Goal: Communication & Community: Answer question/provide support

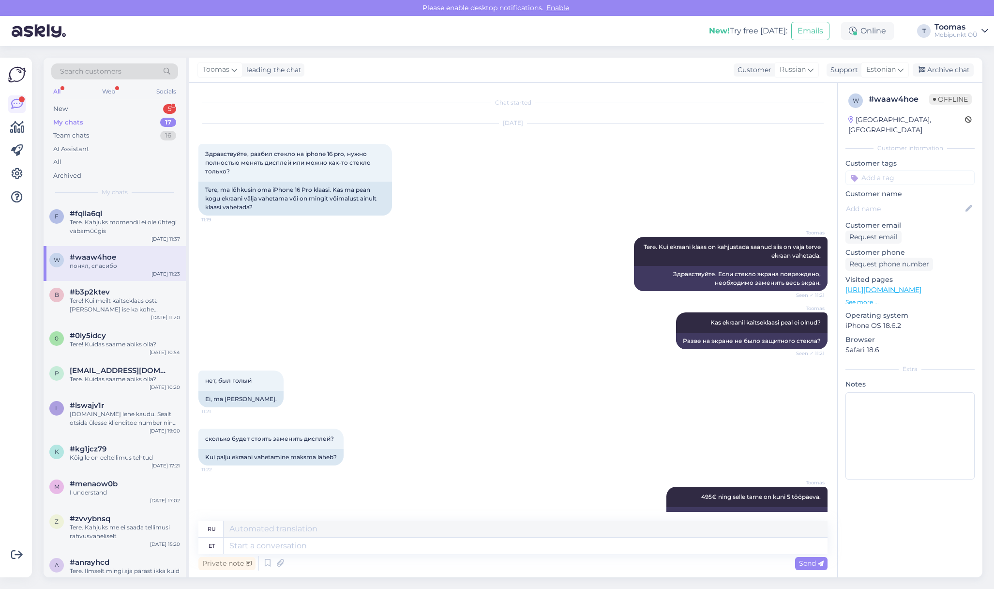
scroll to position [80, 0]
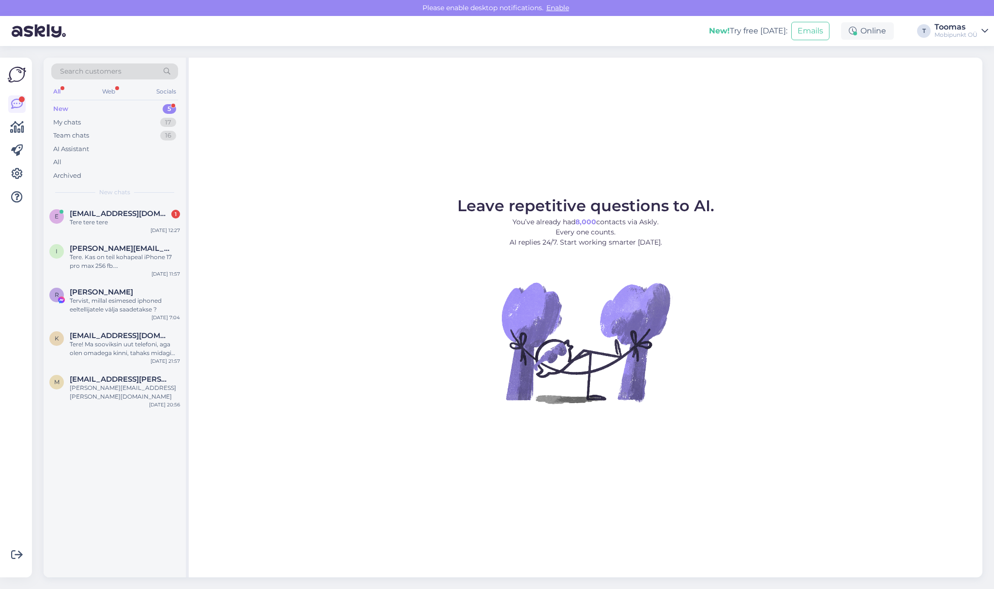
click at [116, 198] on div "Search customers All Web Socials New 5 My chats 17 Team chats 16 AI Assistant A…" at bounding box center [115, 130] width 142 height 145
click at [116, 210] on span "[EMAIL_ADDRESS][DOMAIN_NAME]" at bounding box center [120, 213] width 101 height 9
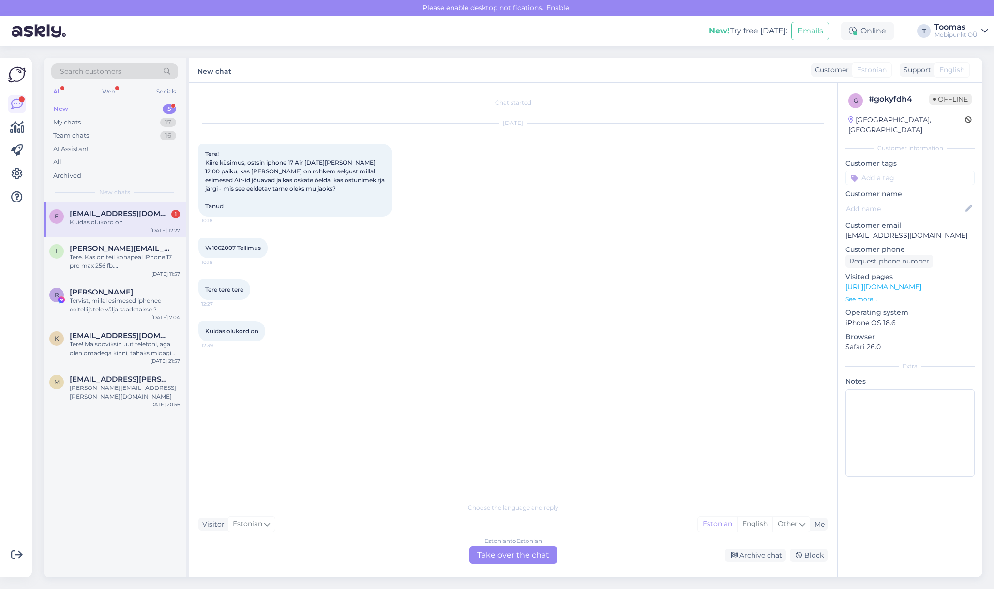
click at [496, 199] on div "[DATE] Tere! Kiire küsimus, ostsin iphone 17 Air [DATE][PERSON_NAME] 12:00 paik…" at bounding box center [512, 170] width 629 height 114
click at [521, 553] on div "Estonian to Estonian Take over the chat" at bounding box center [513, 554] width 88 height 17
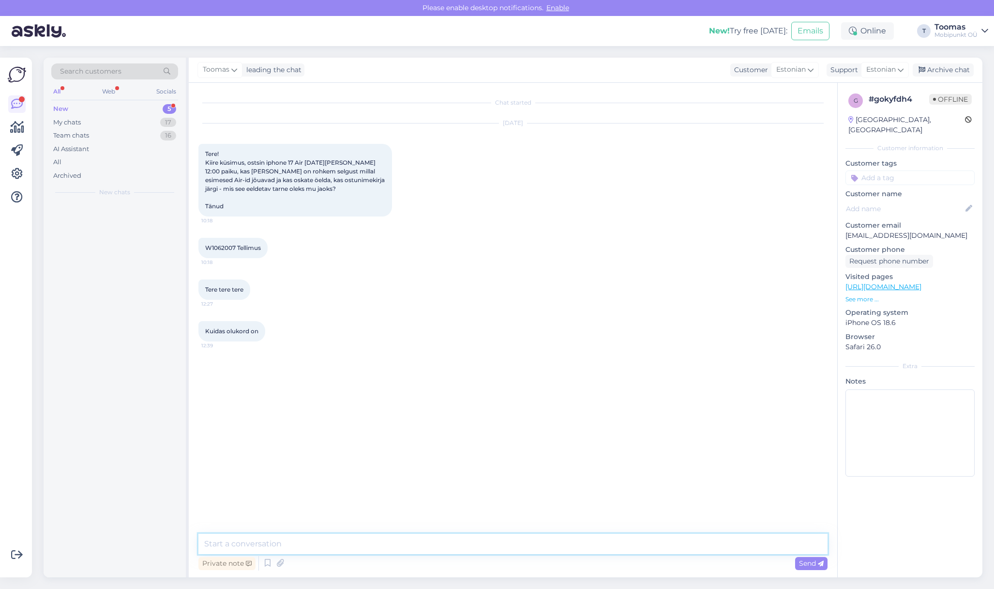
click at [522, 539] on textarea at bounding box center [512, 543] width 629 height 20
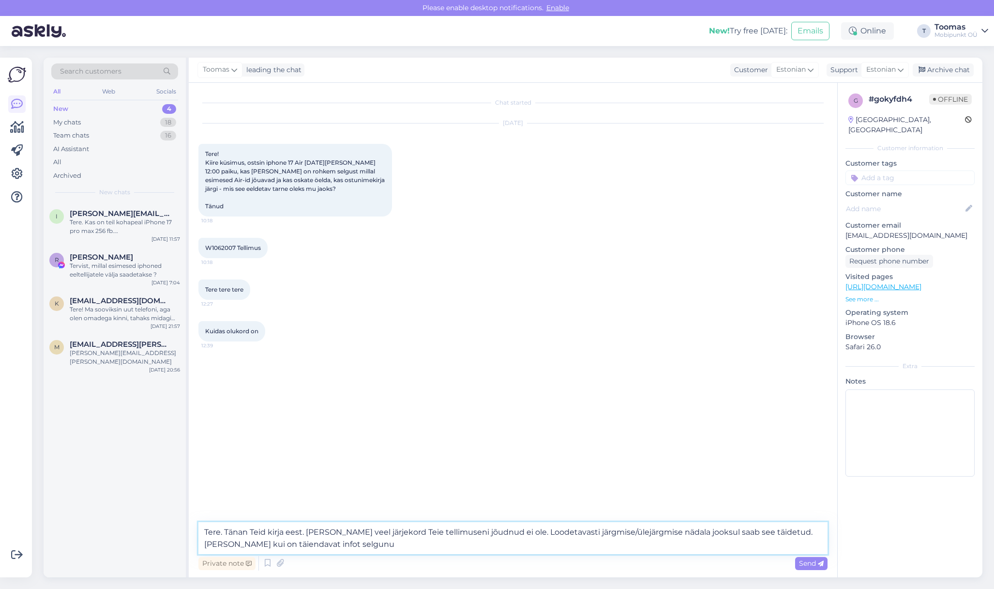
type textarea "Tere. Tänan Teid kirja eest. [PERSON_NAME] veel järjekord Teie tellimuseni jõud…"
